Goal: Task Accomplishment & Management: Manage account settings

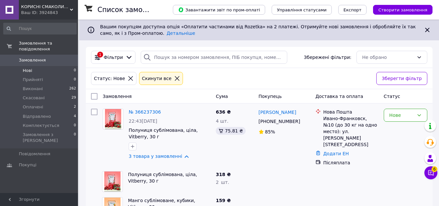
click at [27, 68] on span "Нові" at bounding box center [27, 71] width 9 height 6
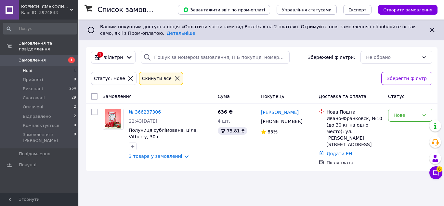
click at [174, 79] on icon at bounding box center [177, 78] width 6 height 6
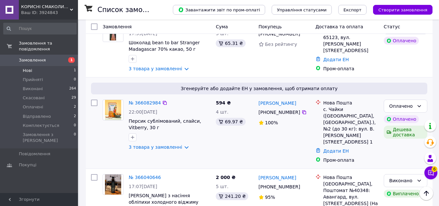
scroll to position [162, 0]
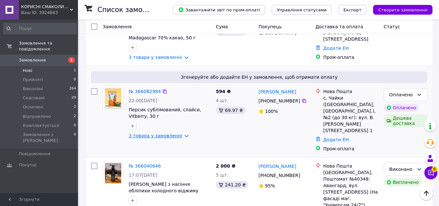
click at [180, 133] on link "3 товара у замовленні" at bounding box center [156, 135] width 54 height 5
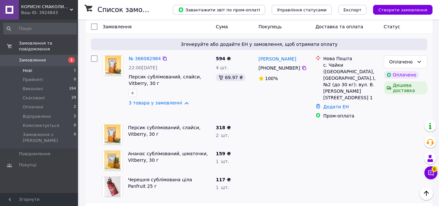
scroll to position [195, 0]
click at [302, 66] on icon at bounding box center [304, 68] width 4 height 4
click at [301, 66] on icon at bounding box center [303, 68] width 5 height 5
copy link "[PERSON_NAME]"
drag, startPoint x: 299, startPoint y: 53, endPoint x: 257, endPoint y: 55, distance: 41.9
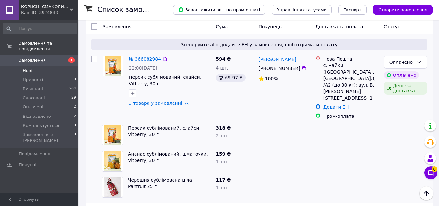
click at [257, 55] on div "[PERSON_NAME] [PHONE_NUMBER]%" at bounding box center [284, 87] width 57 height 69
copy div "с. [GEOGRAPHIC_DATA] ([GEOGRAPHIC_DATA], [GEOGRAPHIC_DATA]."
copy div "с. [GEOGRAPHIC_DATA] ([GEOGRAPHIC_DATA], [GEOGRAPHIC_DATA].)"
drag, startPoint x: 323, startPoint y: 59, endPoint x: 358, endPoint y: 66, distance: 35.9
click at [358, 66] on div "Нова Пошта с. Чайки ([GEOGRAPHIC_DATA], [GEOGRAPHIC_DATA].), №2 (до 30 кг): вул…" at bounding box center [351, 78] width 58 height 45
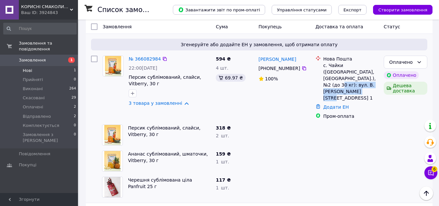
copy div "вул. В. [PERSON_NAME][STREET_ADDRESS] 1"
drag, startPoint x: 337, startPoint y: 73, endPoint x: 371, endPoint y: 82, distance: 35.1
click at [371, 82] on div "с. Чайки ([GEOGRAPHIC_DATA], [GEOGRAPHIC_DATA].), №2 (до 30 кг): вул. В. [PERSO…" at bounding box center [350, 81] width 55 height 39
click at [346, 71] on div "с. Чайки ([GEOGRAPHIC_DATA], [GEOGRAPHIC_DATA].), №2 (до 30 кг): вул. В. [PERSO…" at bounding box center [350, 81] width 55 height 39
copy div "№2"
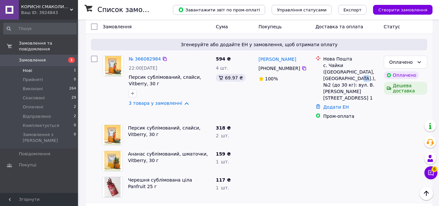
drag, startPoint x: 361, startPoint y: 66, endPoint x: 367, endPoint y: 66, distance: 6.2
click at [367, 66] on div "с. Чайки ([GEOGRAPHIC_DATA], [GEOGRAPHIC_DATA].), №2 (до 30 кг): вул. В. [PERSO…" at bounding box center [350, 81] width 55 height 39
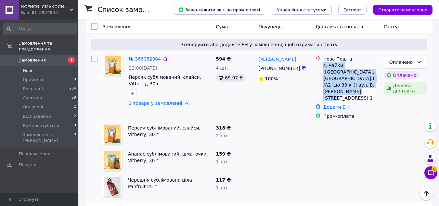
copy div "с. Чайки ([GEOGRAPHIC_DATA], [GEOGRAPHIC_DATA].), №2 (до 30 кг): вул. В. [PERSO…"
drag, startPoint x: 329, startPoint y: 86, endPoint x: 322, endPoint y: 57, distance: 29.7
click at [322, 57] on div "Нова Пошта с. Чайки ([GEOGRAPHIC_DATA], [GEOGRAPHIC_DATA].), №2 (до 30 кг): вул…" at bounding box center [351, 78] width 58 height 45
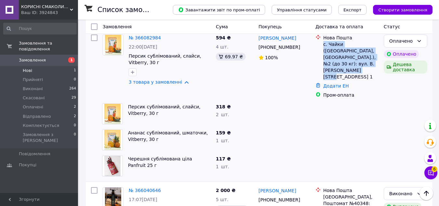
scroll to position [227, 0]
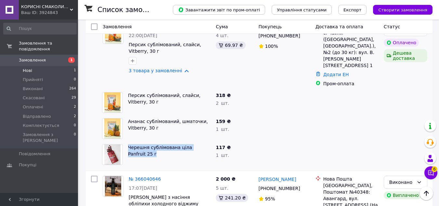
copy link "Черешня сублімована ціла Panfruit 25 г"
drag, startPoint x: 127, startPoint y: 136, endPoint x: 211, endPoint y: 140, distance: 83.6
click at [211, 141] on div "Черешня сублімована ціла Panfruit 25 г" at bounding box center [169, 154] width 88 height 26
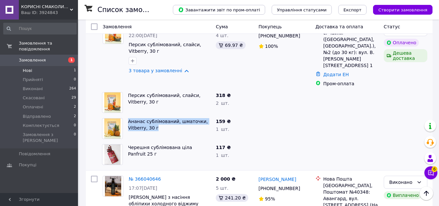
copy link "Ананас сублімований, шматочки, Vitberry, 30 г"
drag, startPoint x: 127, startPoint y: 109, endPoint x: 190, endPoint y: 117, distance: 63.8
click at [190, 117] on div "Ананас сублімований, шматочки, Vitberry, 30 г" at bounding box center [169, 128] width 88 height 26
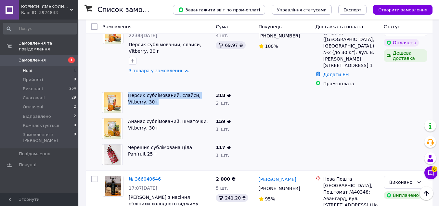
copy link "Персик сублімований, слайси, Vitberry, 30 г"
drag, startPoint x: 127, startPoint y: 81, endPoint x: 140, endPoint y: 90, distance: 15.8
click at [140, 90] on div "Персик сублімований, слайси, Vitberry, 30 г" at bounding box center [169, 102] width 88 height 26
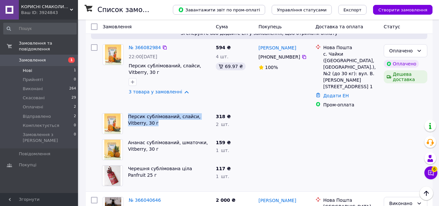
scroll to position [195, 0]
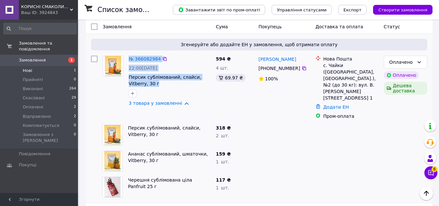
drag, startPoint x: 125, startPoint y: 70, endPoint x: 140, endPoint y: 78, distance: 16.9
click at [140, 79] on div "№ 366082984 22:00[DATE] Персик сублімований, слайси, Vitberry, 30 г 3 товара у …" at bounding box center [156, 81] width 113 height 56
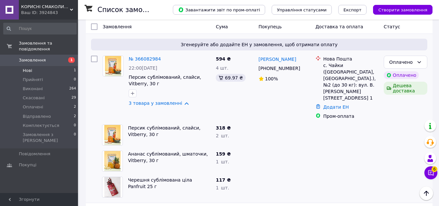
copy span "Персик сублімований, слайси, Vitberry, 30 г"
drag, startPoint x: 127, startPoint y: 71, endPoint x: 137, endPoint y: 77, distance: 11.7
click at [137, 77] on div "№ 366082984 22:00[DATE] Персик сублімований, слайси, Vitberry, 30 г 3 товара у …" at bounding box center [169, 81] width 87 height 56
click at [180, 100] on link "3 товара у замовленні" at bounding box center [156, 102] width 54 height 5
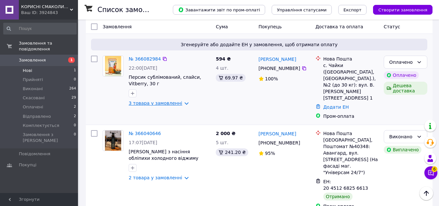
click at [180, 100] on link "3 товара у замовленні" at bounding box center [156, 102] width 54 height 5
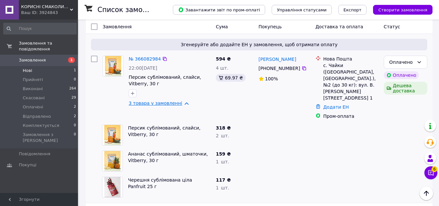
click at [179, 100] on link "3 товара у замовленні" at bounding box center [156, 102] width 54 height 5
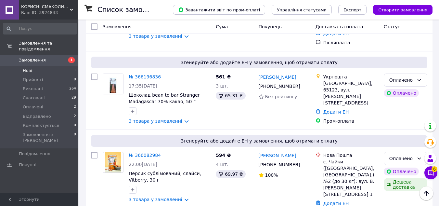
scroll to position [97, 0]
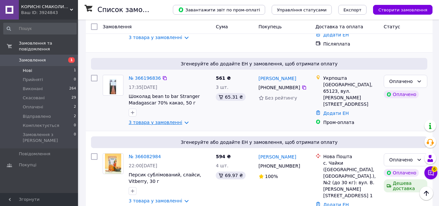
click at [179, 120] on link "3 товара у замовленні" at bounding box center [156, 122] width 54 height 5
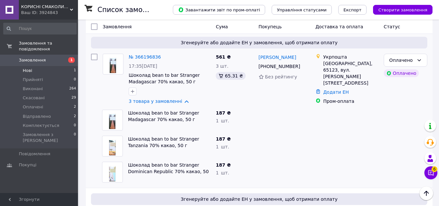
scroll to position [130, 0]
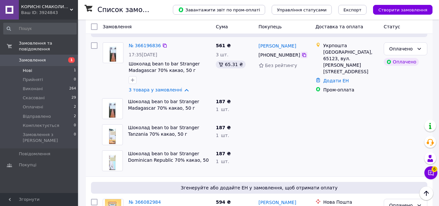
click at [302, 53] on icon at bounding box center [304, 55] width 4 height 4
drag, startPoint x: 257, startPoint y: 38, endPoint x: 309, endPoint y: 43, distance: 52.8
click at [309, 43] on div "[PERSON_NAME] [PHONE_NUMBER] Без рейтингу" at bounding box center [284, 68] width 57 height 56
drag, startPoint x: 323, startPoint y: 45, endPoint x: 337, endPoint y: 47, distance: 15.2
click at [337, 47] on div "Укрпошта [GEOGRAPHIC_DATA], 65123, вул. [PERSON_NAME][STREET_ADDRESS]" at bounding box center [351, 58] width 58 height 32
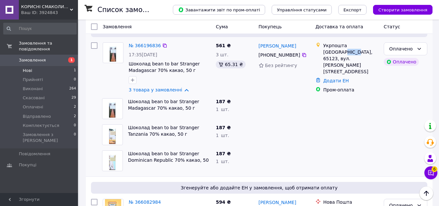
drag, startPoint x: 340, startPoint y: 45, endPoint x: 352, endPoint y: 47, distance: 11.8
click at [352, 49] on div "[GEOGRAPHIC_DATA], 65123, вул. [PERSON_NAME][STREET_ADDRESS]" at bounding box center [350, 62] width 55 height 26
drag, startPoint x: 355, startPoint y: 47, endPoint x: 372, endPoint y: 53, distance: 17.8
click at [372, 53] on div "[GEOGRAPHIC_DATA], 65123, вул. [PERSON_NAME][STREET_ADDRESS]" at bounding box center [350, 62] width 55 height 26
click at [372, 86] on div "Пром-оплата" at bounding box center [350, 89] width 55 height 6
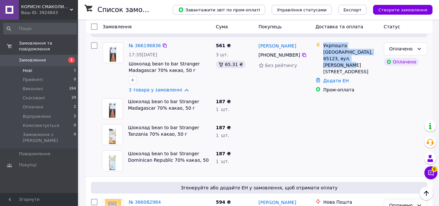
drag, startPoint x: 324, startPoint y: 40, endPoint x: 375, endPoint y: 53, distance: 53.1
click at [375, 53] on div "Укрпошта [GEOGRAPHIC_DATA], 65123, вул. [PERSON_NAME][STREET_ADDRESS]" at bounding box center [351, 58] width 58 height 32
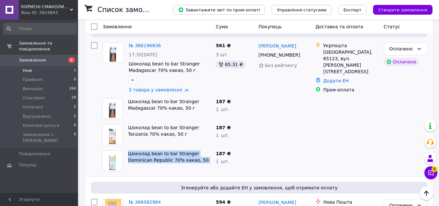
drag, startPoint x: 126, startPoint y: 146, endPoint x: 202, endPoint y: 159, distance: 76.7
click at [202, 159] on div "Шоколад bean to bar Stranger Dominican Republic 70% какао, 50 г" at bounding box center [156, 160] width 114 height 26
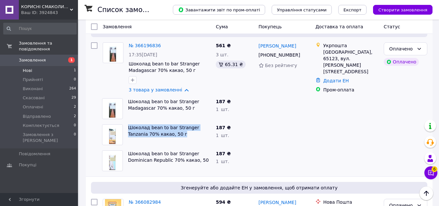
drag, startPoint x: 165, startPoint y: 133, endPoint x: 127, endPoint y: 120, distance: 40.3
click at [127, 121] on div "Шоколад bean to bar Stranger Tanzania 70% какао, 50 г" at bounding box center [169, 134] width 88 height 26
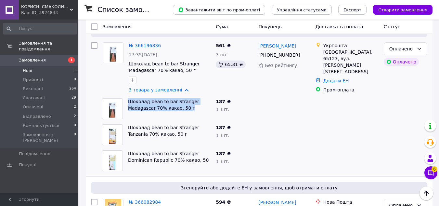
drag, startPoint x: 187, startPoint y: 102, endPoint x: 125, endPoint y: 95, distance: 62.4
click at [125, 95] on div "Шоколад bean to bar Stranger Madagascar 70% какао, 50 г" at bounding box center [156, 108] width 114 height 26
click at [136, 111] on div "Шоколад bean to bar Stranger Madagascar 70% какао, 50 г" at bounding box center [169, 108] width 88 height 26
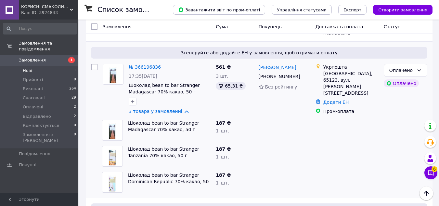
scroll to position [97, 0]
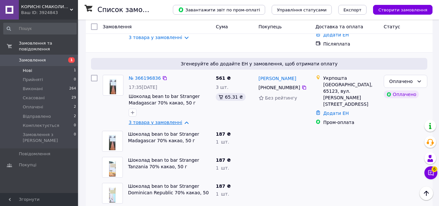
click at [178, 120] on link "3 товара у замовленні" at bounding box center [156, 122] width 54 height 5
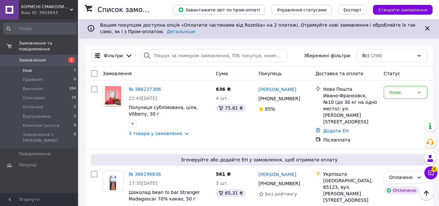
scroll to position [0, 0]
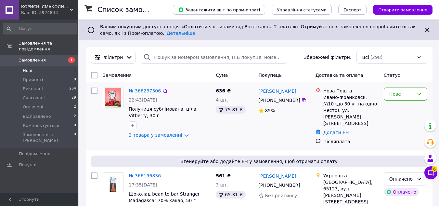
click at [176, 135] on link "3 товара у замовленні" at bounding box center [156, 134] width 54 height 5
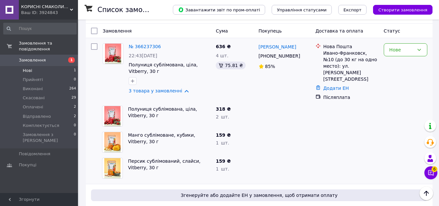
scroll to position [32, 0]
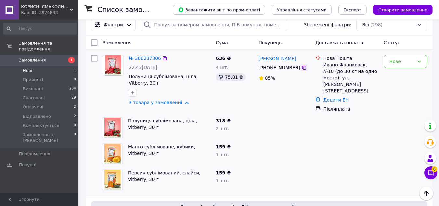
click at [301, 67] on icon at bounding box center [303, 67] width 5 height 5
drag, startPoint x: 297, startPoint y: 60, endPoint x: 257, endPoint y: 61, distance: 39.7
click at [257, 61] on div "[PERSON_NAME] [PHONE_NUMBER]%" at bounding box center [284, 83] width 57 height 62
drag, startPoint x: 323, startPoint y: 66, endPoint x: 361, endPoint y: 66, distance: 38.0
click at [361, 66] on div "Нова Пошта [GEOGRAPHIC_DATA], №10 (до 30 кг на одно место): ул. [PERSON_NAME][S…" at bounding box center [351, 74] width 58 height 39
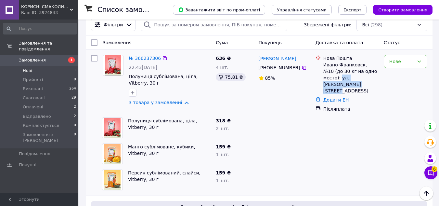
drag, startPoint x: 323, startPoint y: 79, endPoint x: 376, endPoint y: 79, distance: 53.9
click at [376, 79] on div "Нова Пошта [GEOGRAPHIC_DATA], №10 (до 30 кг на одно место): ул. [PERSON_NAME][S…" at bounding box center [351, 74] width 58 height 39
click at [368, 95] on div "Додати ЕН" at bounding box center [351, 99] width 58 height 9
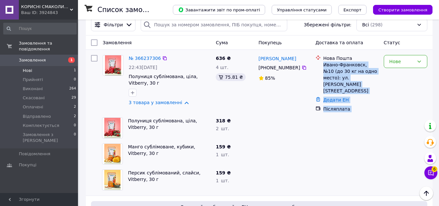
drag, startPoint x: 383, startPoint y: 80, endPoint x: 323, endPoint y: 63, distance: 61.9
click at [323, 63] on div "№ 366237306 22:43[DATE] Полуниця сублімована, ціла, Vitberry, 30 г 3 товара у з…" at bounding box center [258, 83] width 341 height 62
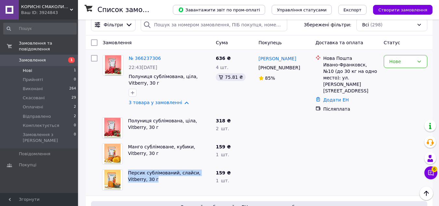
drag, startPoint x: 127, startPoint y: 166, endPoint x: 164, endPoint y: 172, distance: 37.7
click at [164, 172] on div "Персик сублімований, слайси, Vitberry, 30 г" at bounding box center [169, 180] width 88 height 26
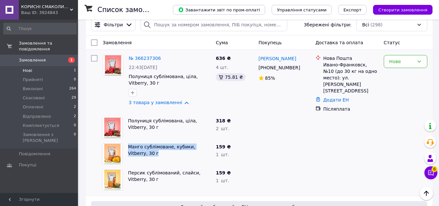
drag, startPoint x: 126, startPoint y: 140, endPoint x: 141, endPoint y: 147, distance: 16.1
click at [141, 147] on div "Манго сублімоване, кубики, Vitberry, 30 г" at bounding box center [169, 154] width 88 height 26
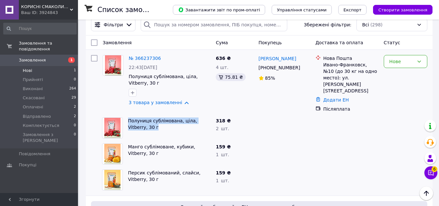
drag, startPoint x: 126, startPoint y: 115, endPoint x: 142, endPoint y: 123, distance: 17.9
click at [142, 123] on div "Полуниця сублімована, ціла, Vitberry, 30 г" at bounding box center [169, 128] width 88 height 26
